Goal: Feedback & Contribution: Leave review/rating

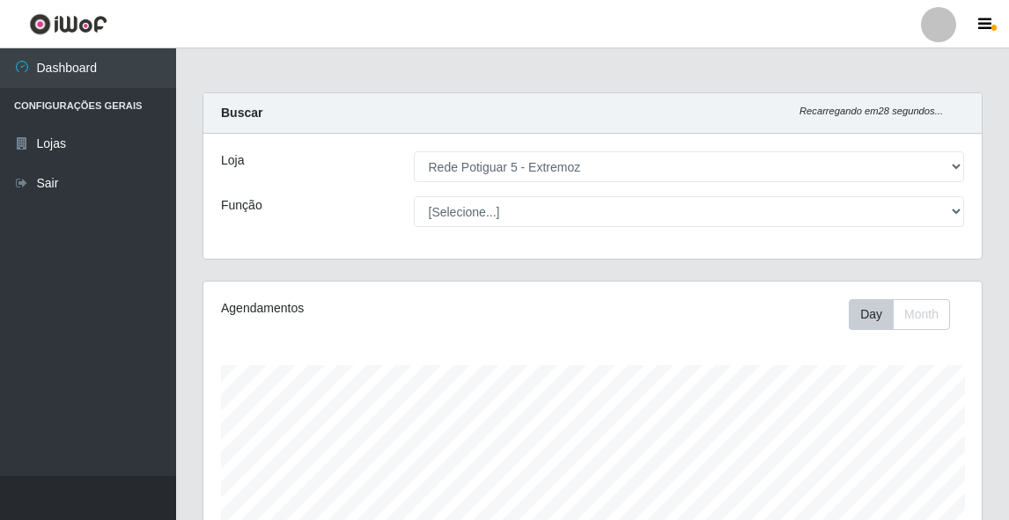
select select "79"
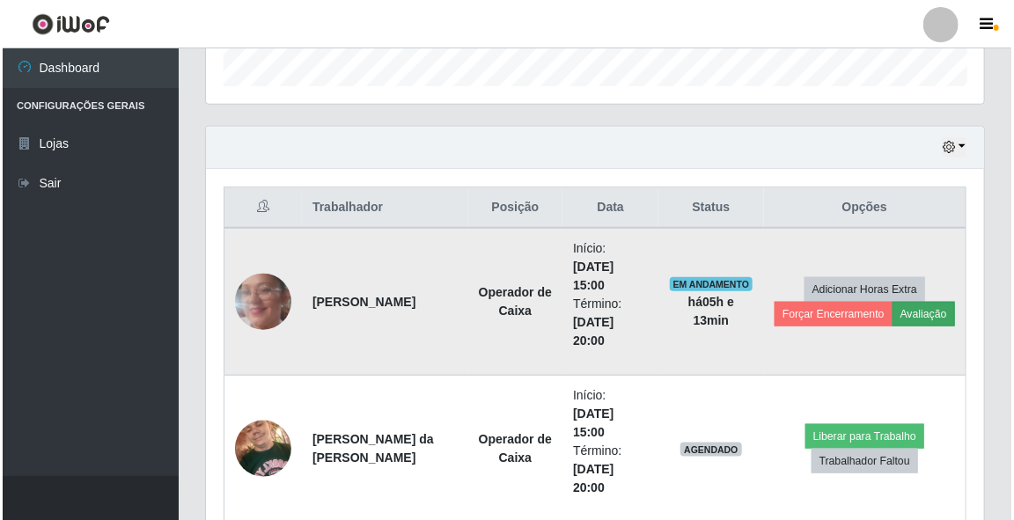
scroll to position [365, 778]
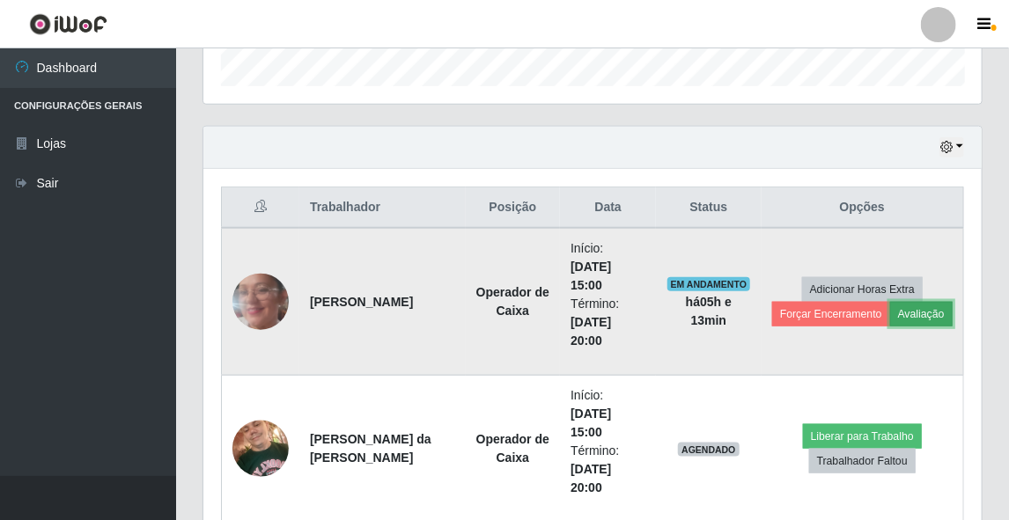
click at [920, 306] on button "Avaliação" at bounding box center [921, 314] width 62 height 25
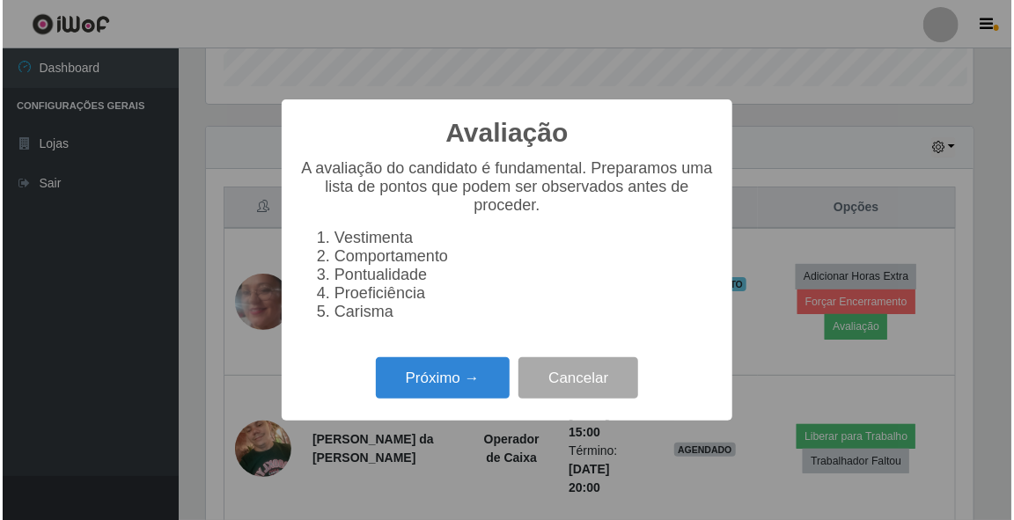
scroll to position [365, 773]
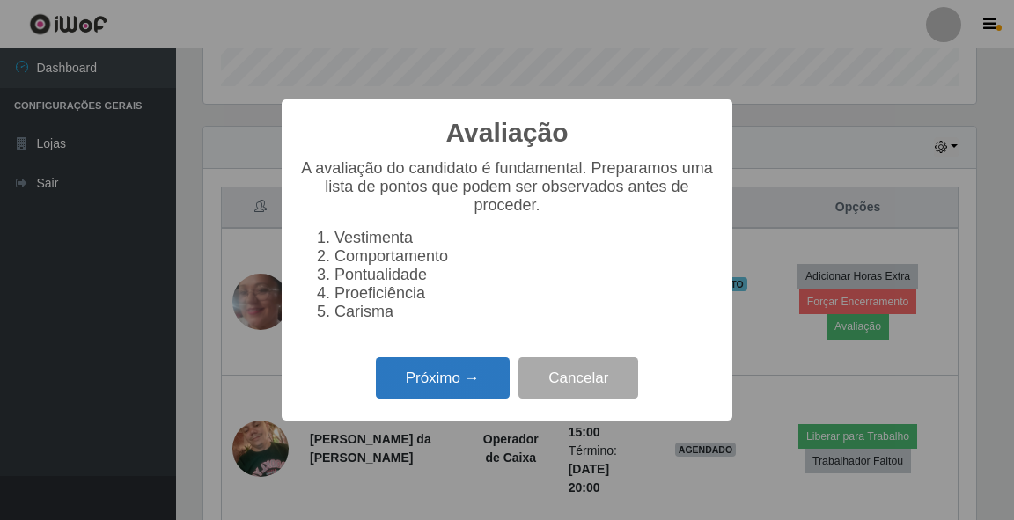
click at [415, 395] on button "Próximo →" at bounding box center [443, 377] width 134 height 41
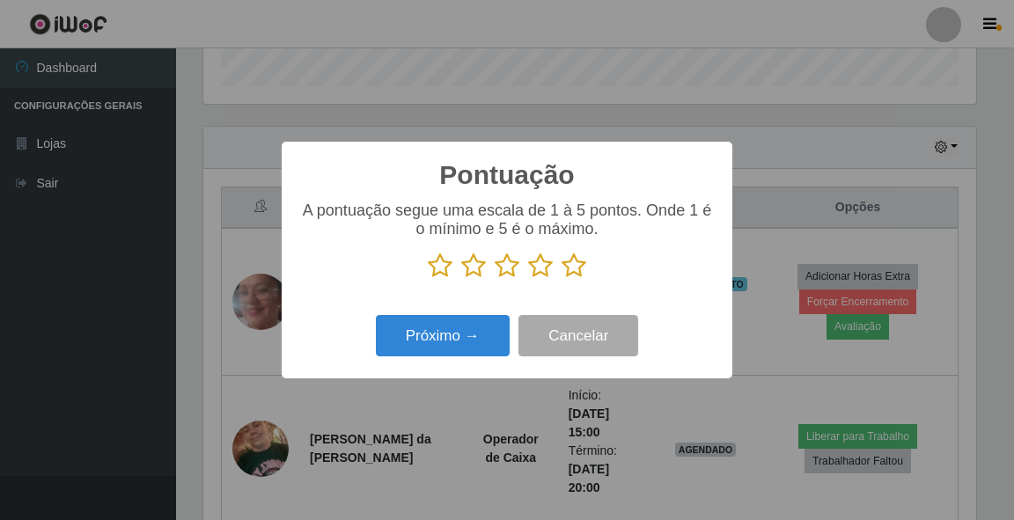
click at [568, 264] on icon at bounding box center [574, 266] width 25 height 26
click at [562, 279] on input "radio" at bounding box center [562, 279] width 0 height 0
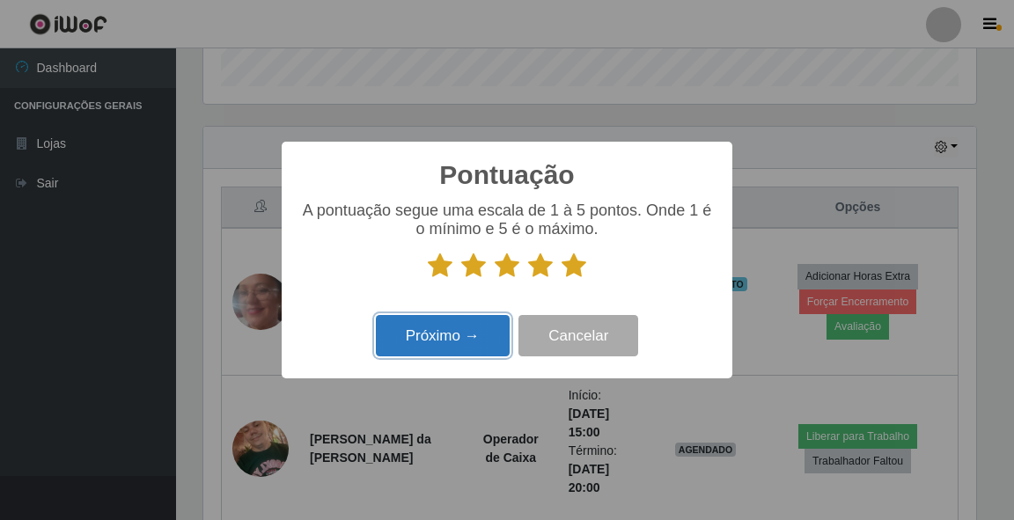
click at [445, 340] on button "Próximo →" at bounding box center [443, 335] width 134 height 41
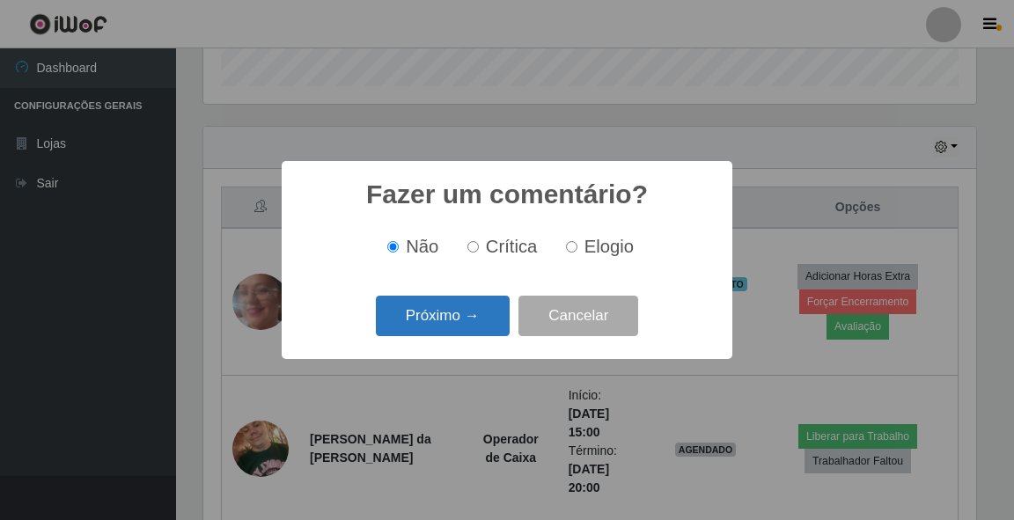
click at [447, 320] on button "Próximo →" at bounding box center [443, 316] width 134 height 41
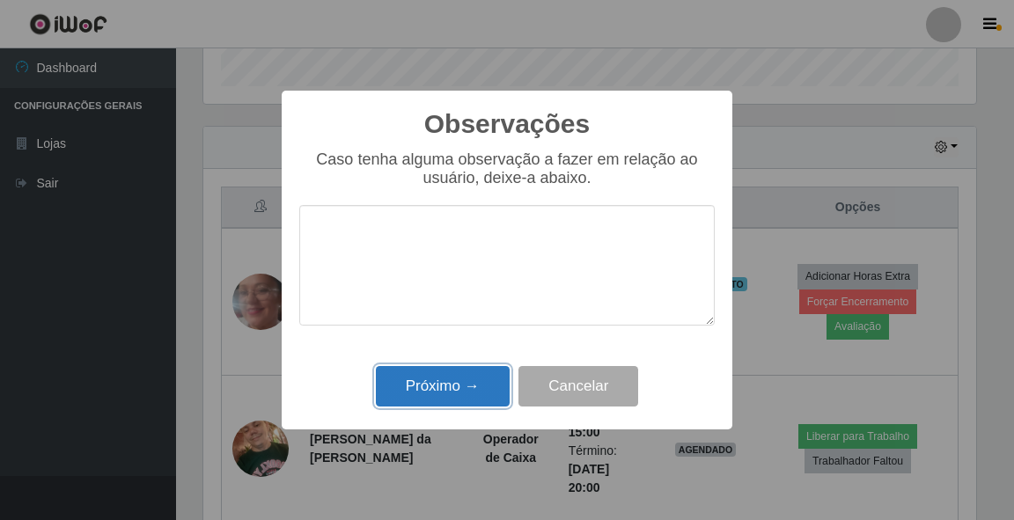
click at [451, 387] on button "Próximo →" at bounding box center [443, 386] width 134 height 41
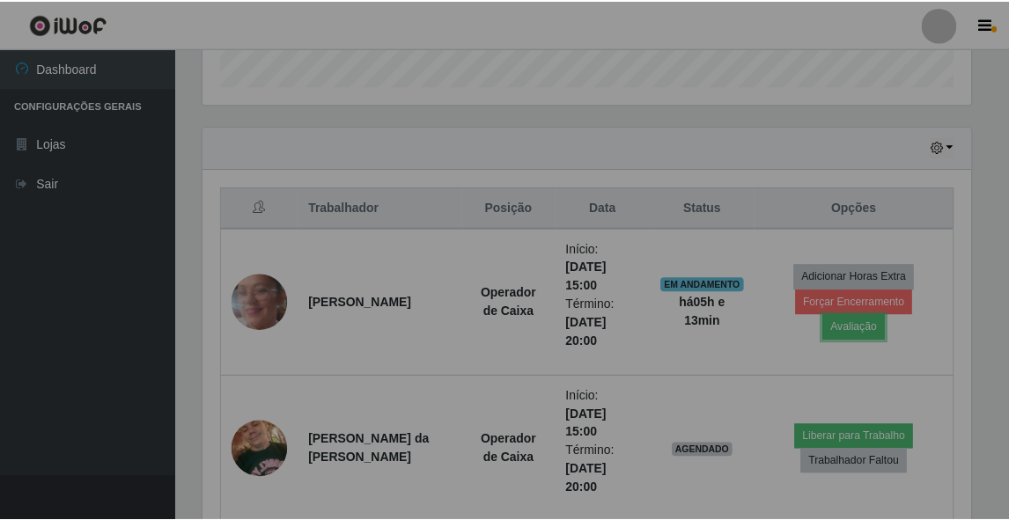
scroll to position [365, 778]
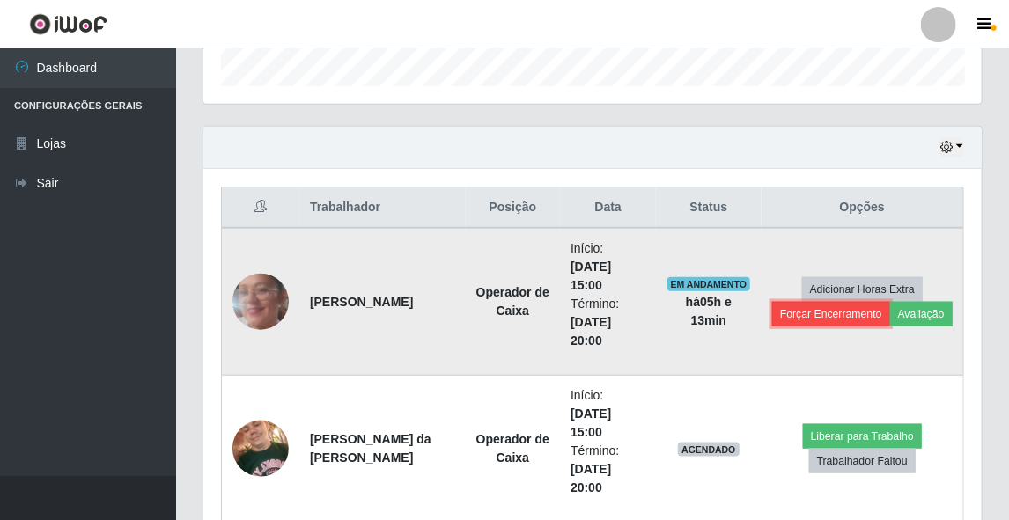
click at [795, 312] on button "Forçar Encerramento" at bounding box center [831, 314] width 118 height 25
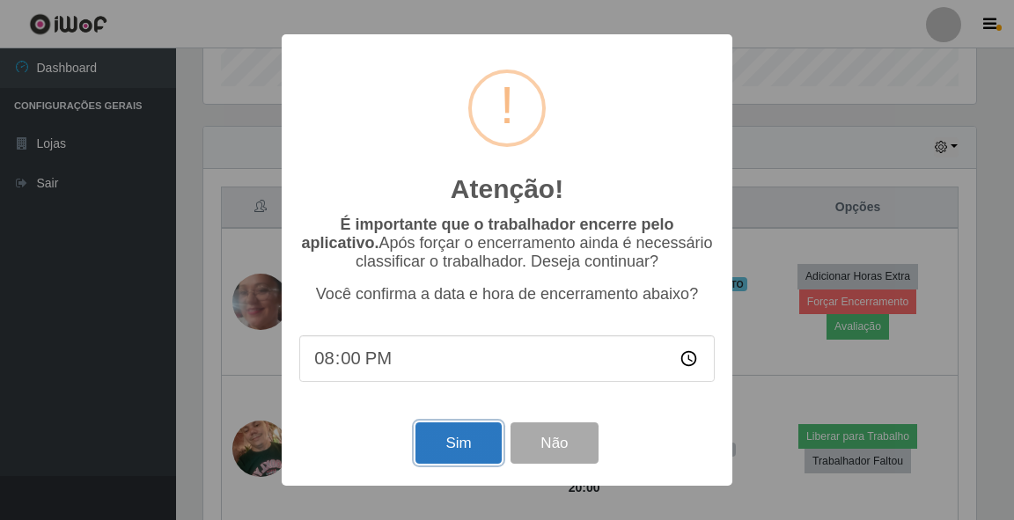
click at [460, 461] on button "Sim" at bounding box center [457, 442] width 85 height 41
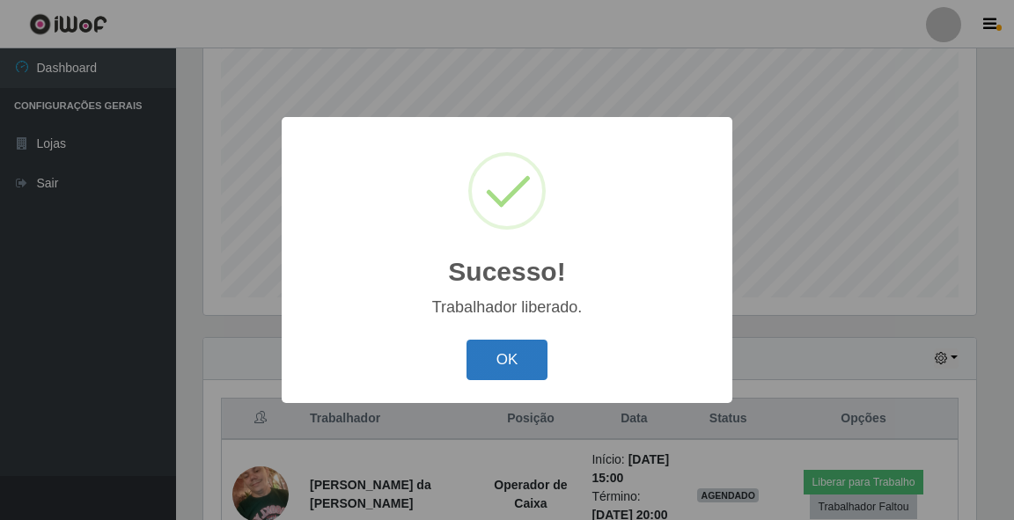
click at [514, 360] on button "OK" at bounding box center [507, 360] width 82 height 41
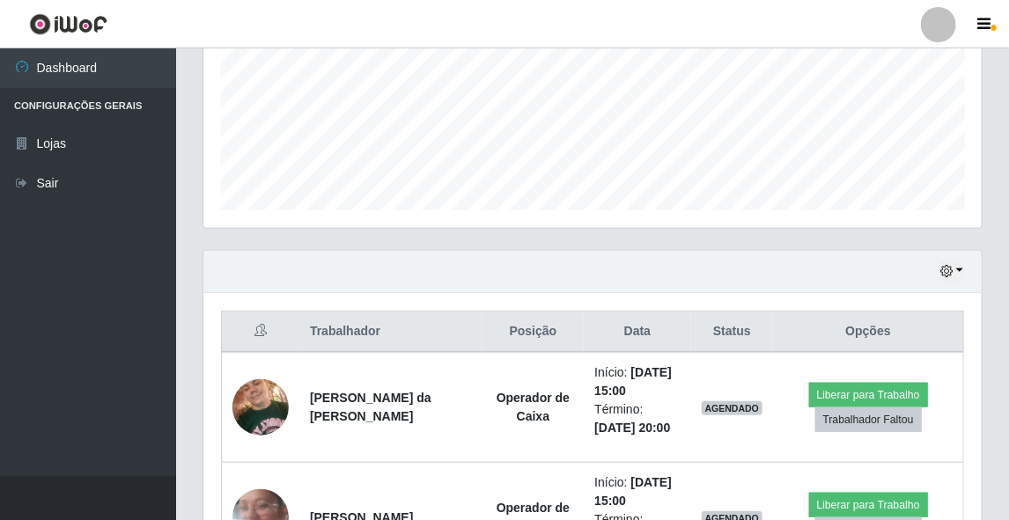
scroll to position [278, 0]
